Goal: Task Accomplishment & Management: Complete application form

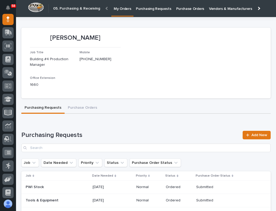
click at [155, 8] on p "Purchasing Requests" at bounding box center [153, 5] width 35 height 11
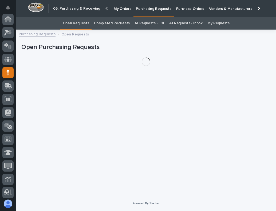
scroll to position [53, 0]
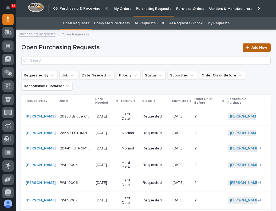
click at [250, 50] on link "Add New" at bounding box center [256, 47] width 28 height 9
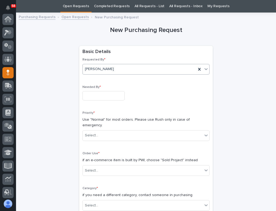
scroll to position [53, 0]
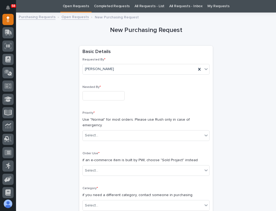
click at [88, 98] on input "text" at bounding box center [103, 95] width 42 height 9
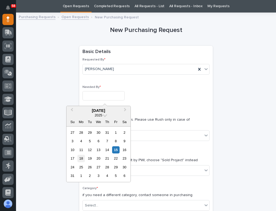
click at [82, 157] on div "18" at bounding box center [80, 158] width 7 height 7
type input "**********"
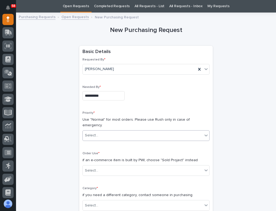
click at [92, 133] on div "Select..." at bounding box center [91, 136] width 13 height 6
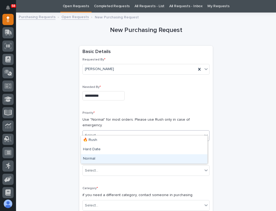
click at [98, 159] on div "Normal" at bounding box center [144, 158] width 126 height 9
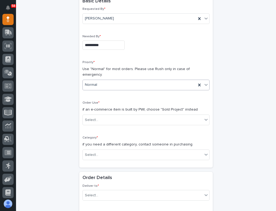
scroll to position [70, 0]
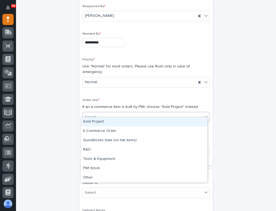
click at [95, 115] on div "Select..." at bounding box center [91, 118] width 13 height 6
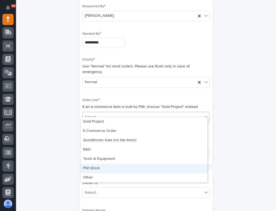
click at [90, 165] on div "PWI Stock" at bounding box center [144, 168] width 126 height 9
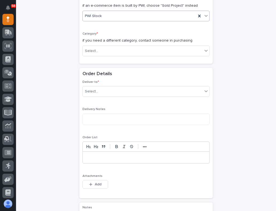
scroll to position [177, 0]
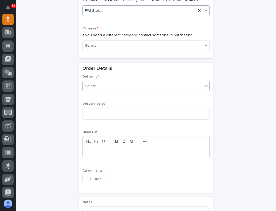
click at [103, 82] on div "Select..." at bounding box center [143, 86] width 120 height 9
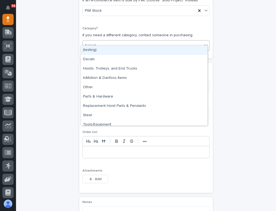
click at [99, 41] on div "Select..." at bounding box center [143, 45] width 120 height 9
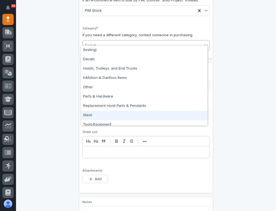
click at [93, 114] on div "Steel" at bounding box center [144, 115] width 126 height 9
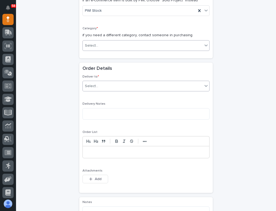
click at [100, 83] on div "Select..." at bounding box center [143, 86] width 120 height 9
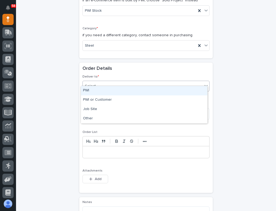
click at [96, 92] on div "PWI" at bounding box center [144, 90] width 126 height 9
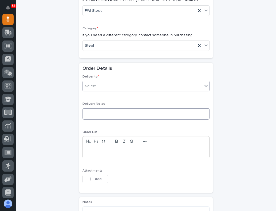
click at [90, 108] on textarea at bounding box center [145, 113] width 127 height 11
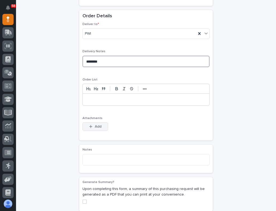
scroll to position [230, 0]
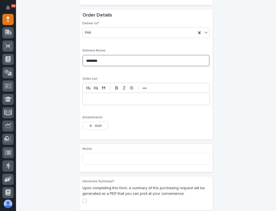
type textarea "********"
click at [90, 96] on p at bounding box center [146, 98] width 118 height 5
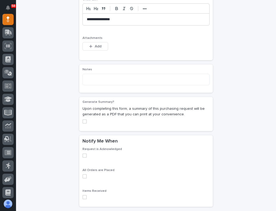
scroll to position [310, 0]
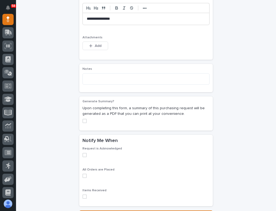
click at [82, 119] on span at bounding box center [84, 121] width 4 height 4
click at [83, 153] on span at bounding box center [84, 155] width 4 height 4
click at [82, 174] on span at bounding box center [84, 176] width 4 height 4
click at [82, 195] on span at bounding box center [84, 197] width 4 height 4
click at [146, 211] on span "Save" at bounding box center [148, 215] width 9 height 4
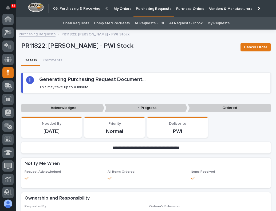
scroll to position [53, 0]
